Goal: Use online tool/utility: Utilize a website feature to perform a specific function

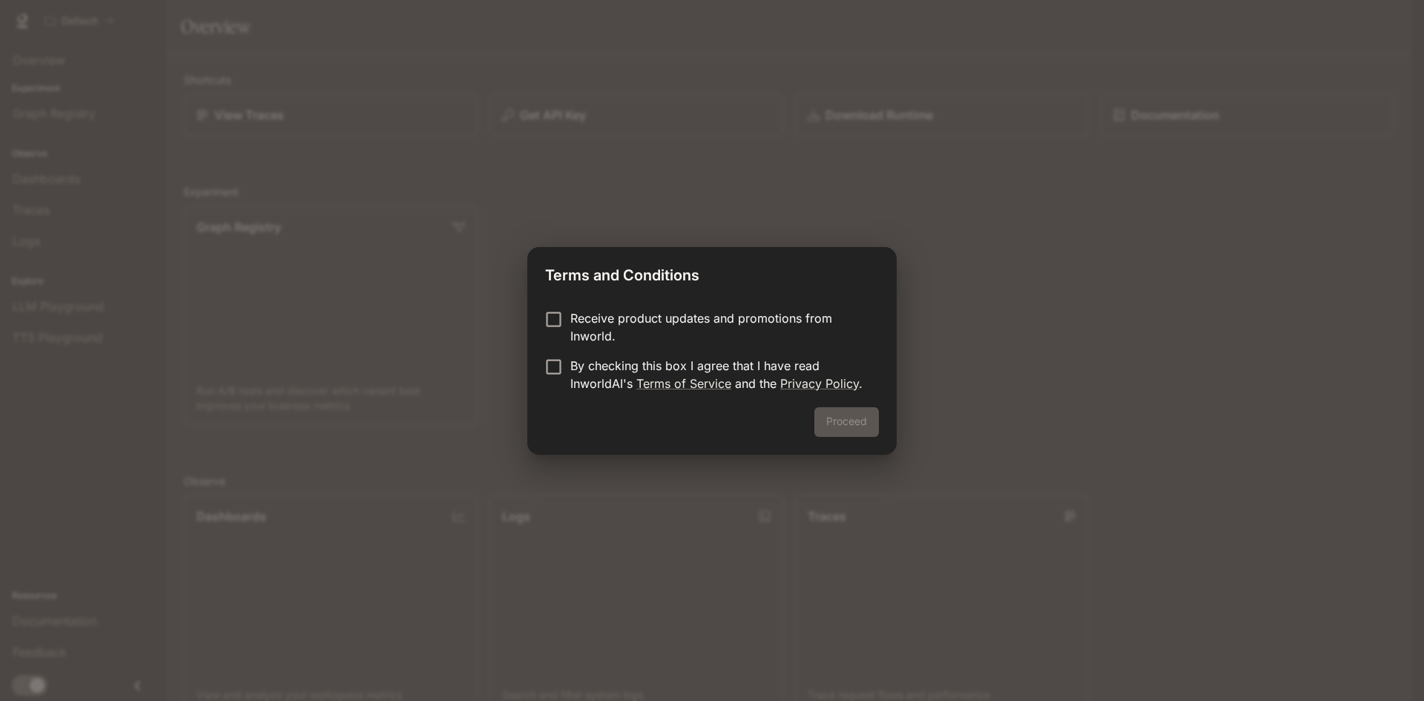
click at [588, 367] on p "By checking this box I agree that I have read InworldAI's Terms of Service and …" at bounding box center [718, 375] width 297 height 36
click at [891, 427] on div "Proceed" at bounding box center [711, 430] width 369 height 47
click at [864, 421] on button "Proceed" at bounding box center [846, 422] width 65 height 30
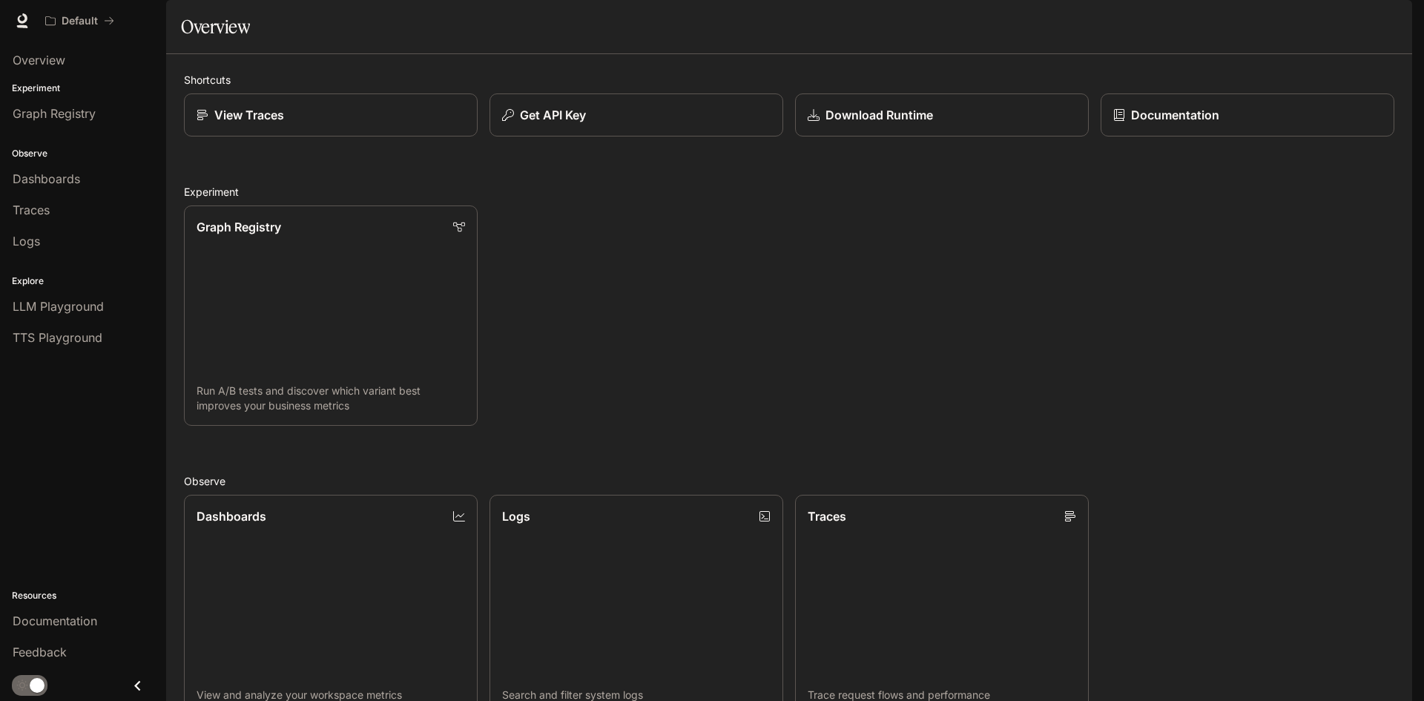
click at [867, 368] on div "Graph Registry Run A/B tests and discover which variant best improves your busi…" at bounding box center [783, 310] width 1222 height 232
click at [50, 56] on span "Overview" at bounding box center [39, 60] width 53 height 18
click at [872, 124] on p "Download Runtime" at bounding box center [878, 115] width 108 height 18
click at [57, 315] on link "LLM Playground" at bounding box center [83, 306] width 154 height 28
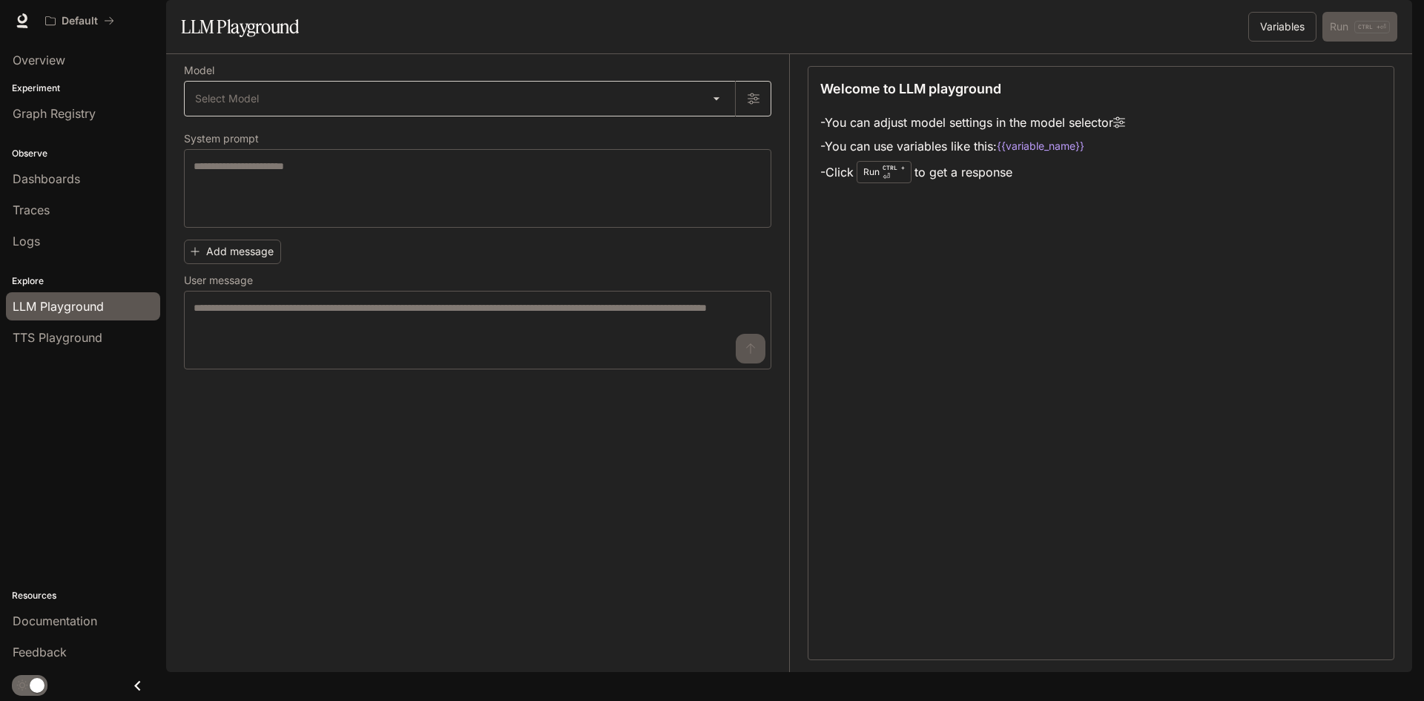
click at [547, 129] on body "Skip to main content Default Documentation Documentation Portal Overview Experi…" at bounding box center [712, 350] width 1424 height 701
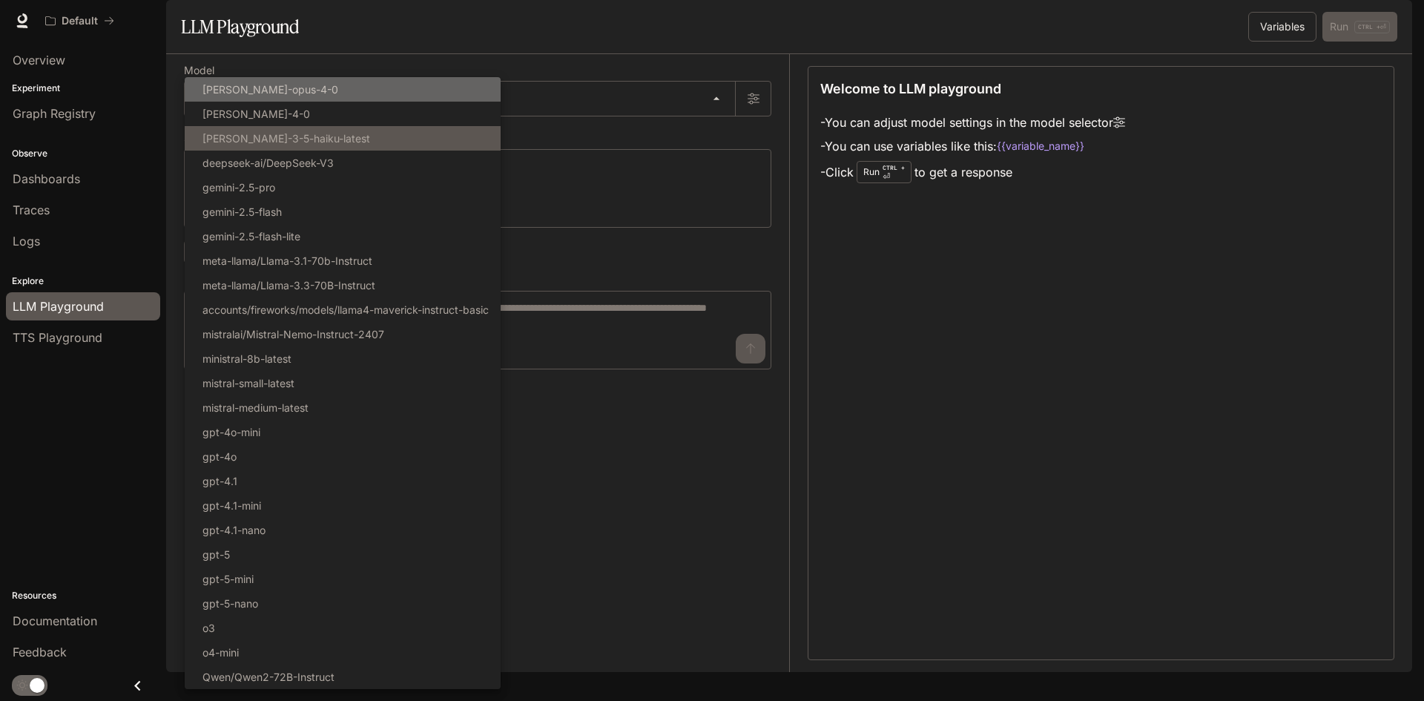
drag, startPoint x: 403, startPoint y: 90, endPoint x: 385, endPoint y: 131, distance: 43.8
click at [398, 106] on ul "Select Model [PERSON_NAME]-opus-4-0 [PERSON_NAME]-4-0 [PERSON_NAME]-3-5-haiku-l…" at bounding box center [343, 383] width 316 height 612
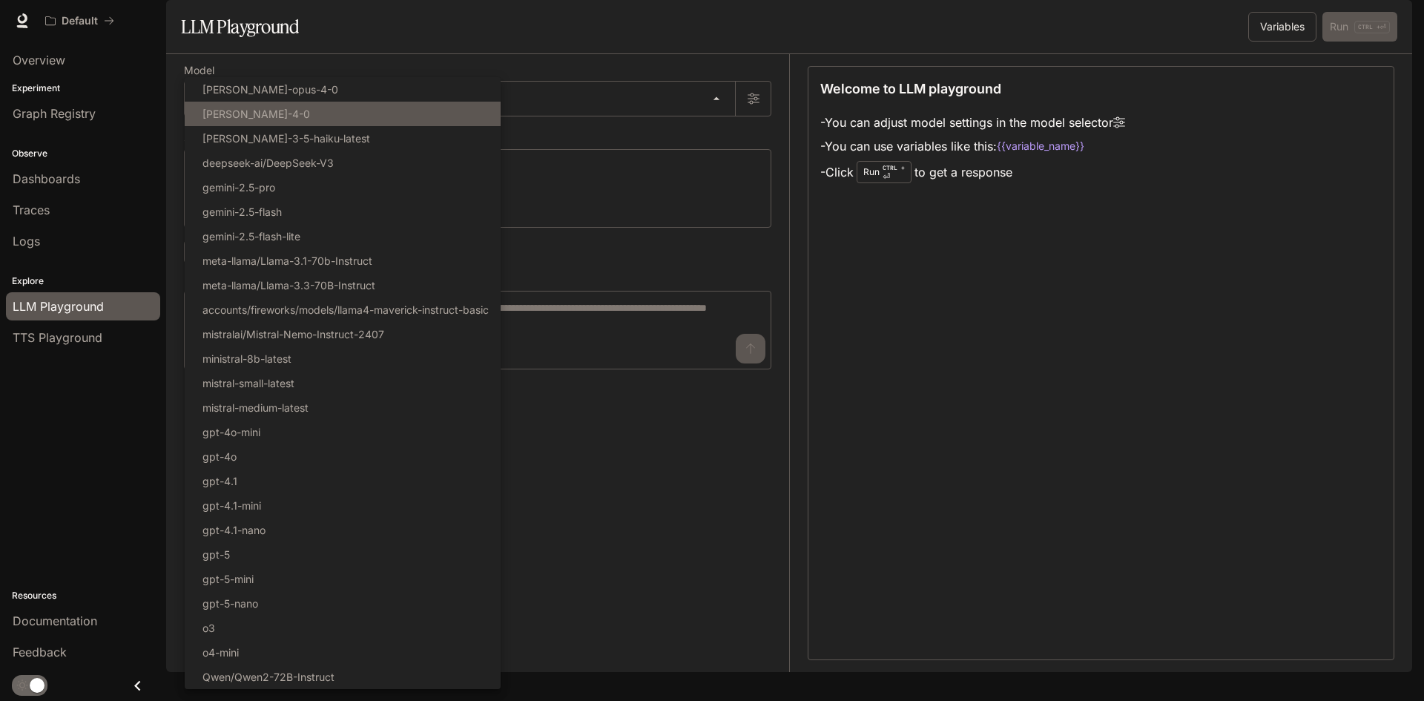
click at [363, 121] on li "[PERSON_NAME]-4-0" at bounding box center [343, 114] width 316 height 24
type input "**********"
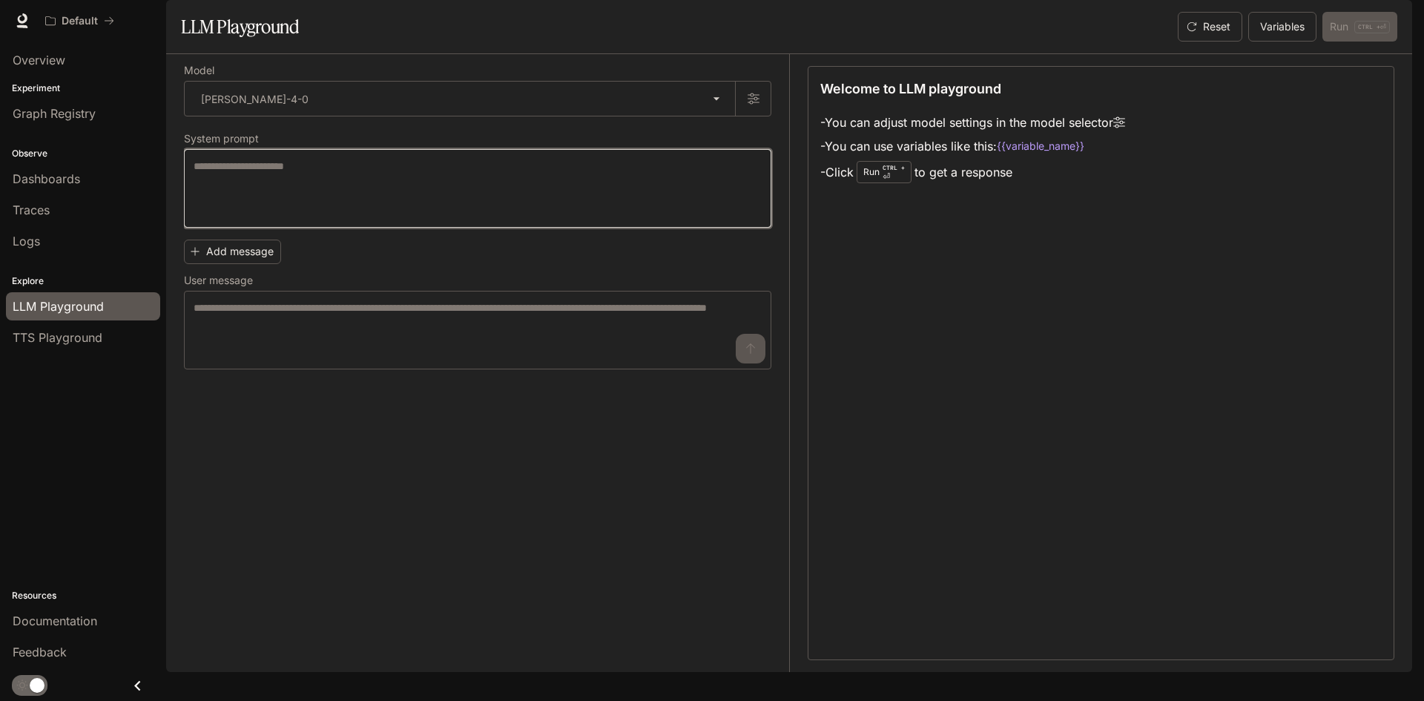
click at [368, 218] on textarea at bounding box center [478, 188] width 568 height 59
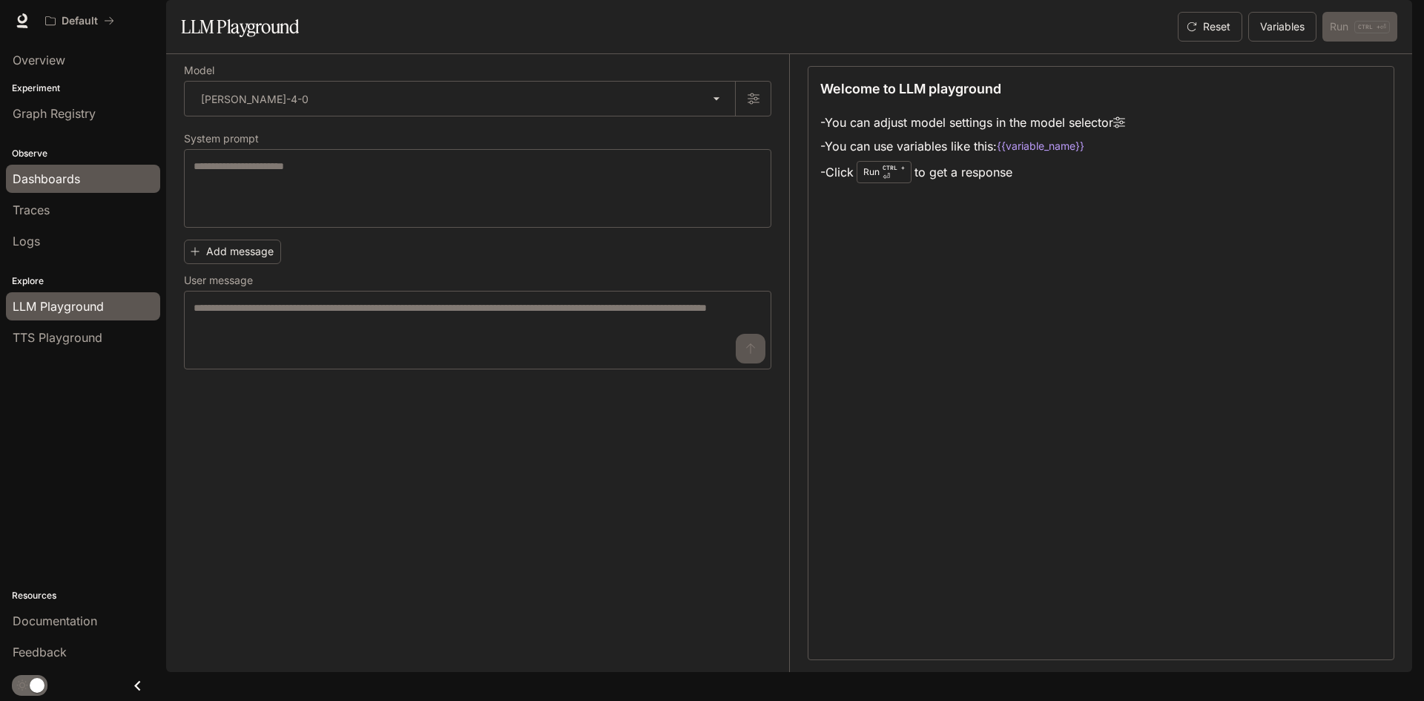
click at [58, 181] on span "Dashboards" at bounding box center [46, 179] width 67 height 18
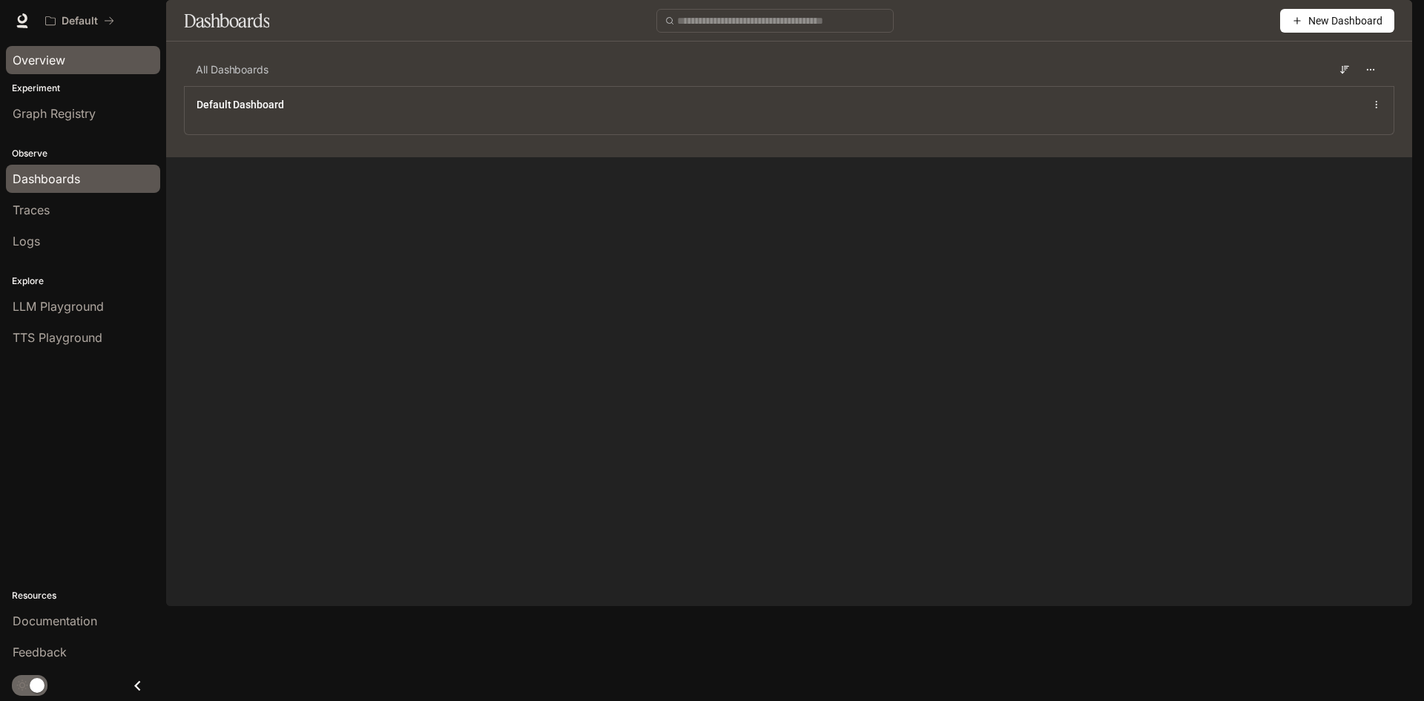
click at [35, 62] on span "Overview" at bounding box center [39, 60] width 53 height 18
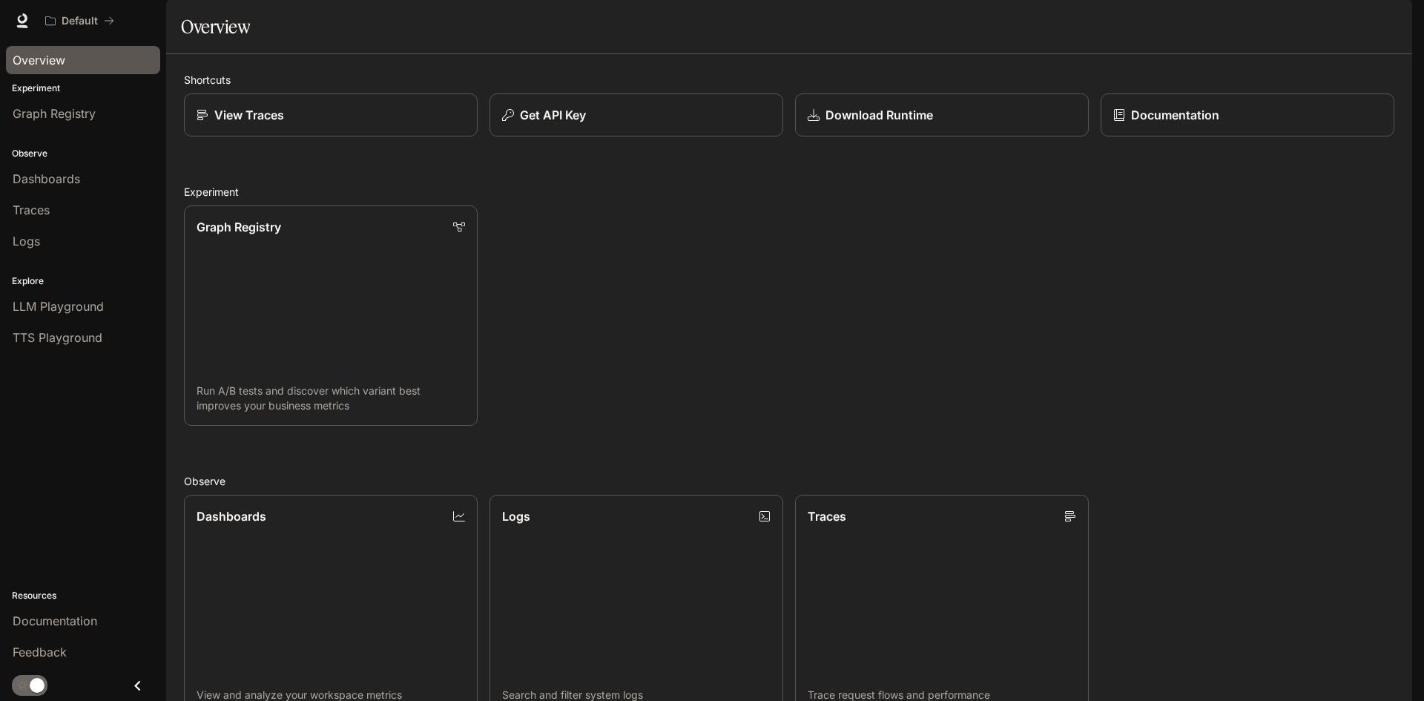
click at [1393, 16] on img "button" at bounding box center [1391, 20] width 21 height 21
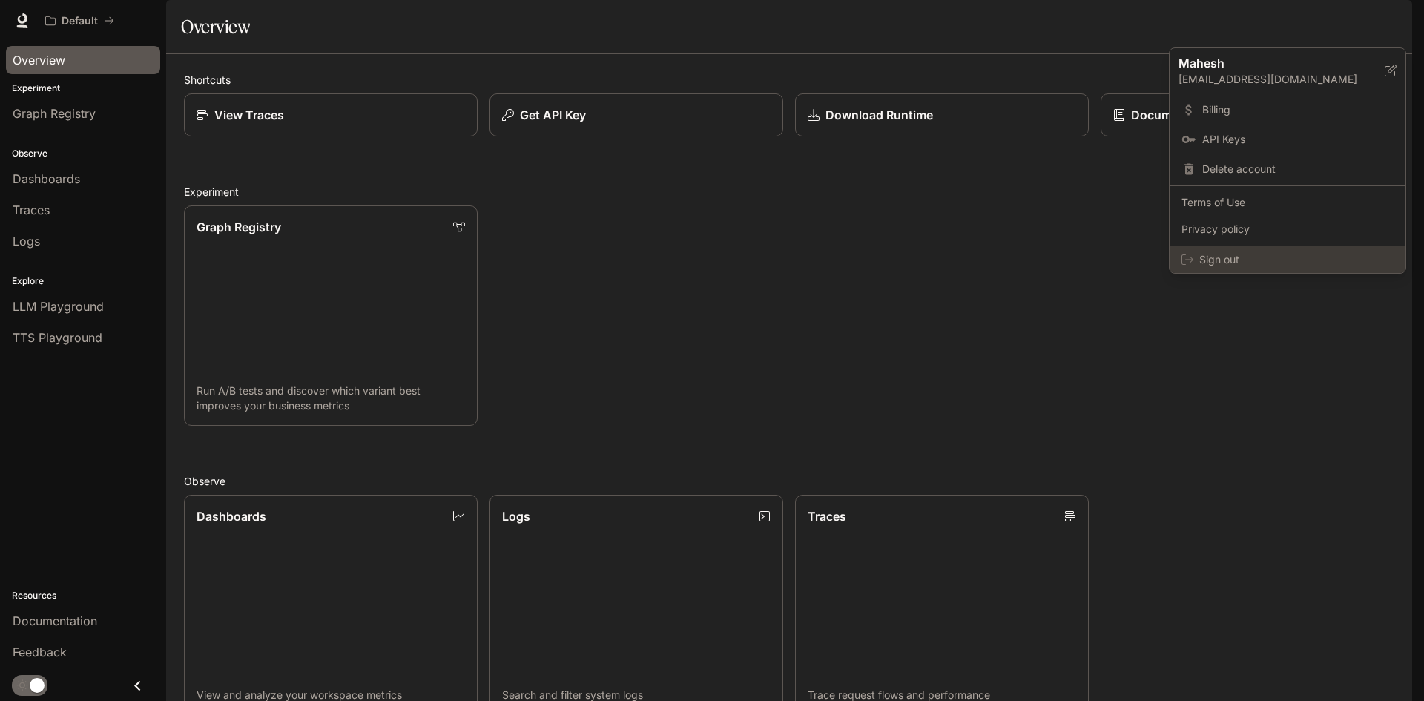
click at [1284, 268] on div "Sign out" at bounding box center [1287, 259] width 236 height 27
